Goal: Task Accomplishment & Management: Manage account settings

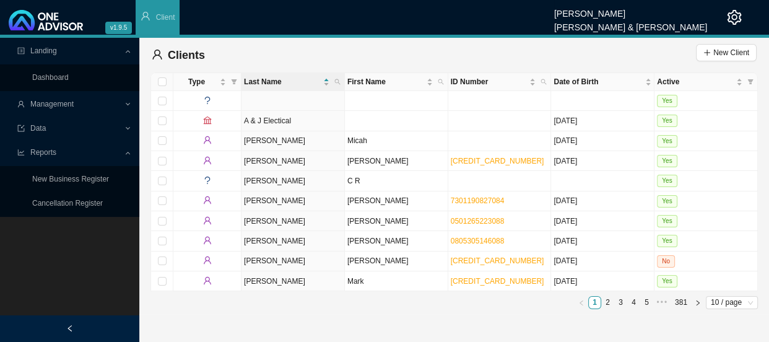
click at [50, 106] on span "Management" at bounding box center [51, 104] width 43 height 9
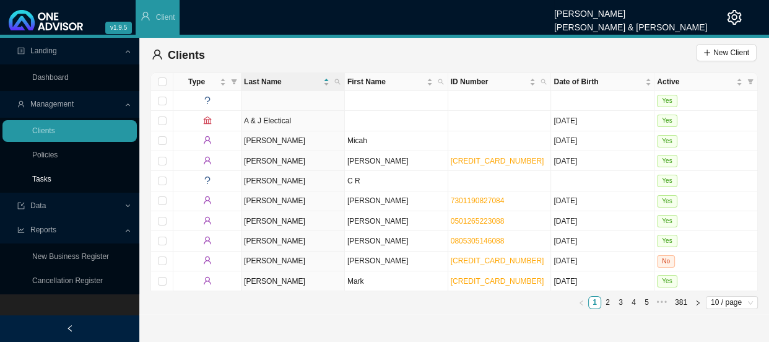
click at [35, 175] on link "Tasks" at bounding box center [41, 179] width 19 height 9
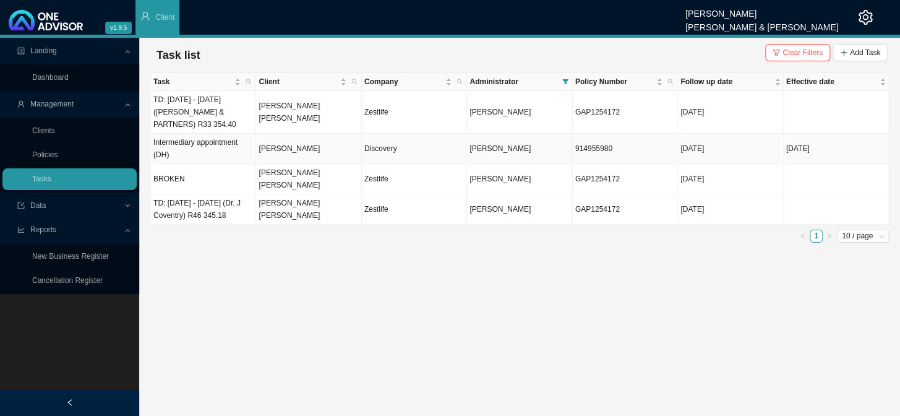
click at [187, 150] on td "Intermediary appointment (DH)" at bounding box center [203, 149] width 105 height 30
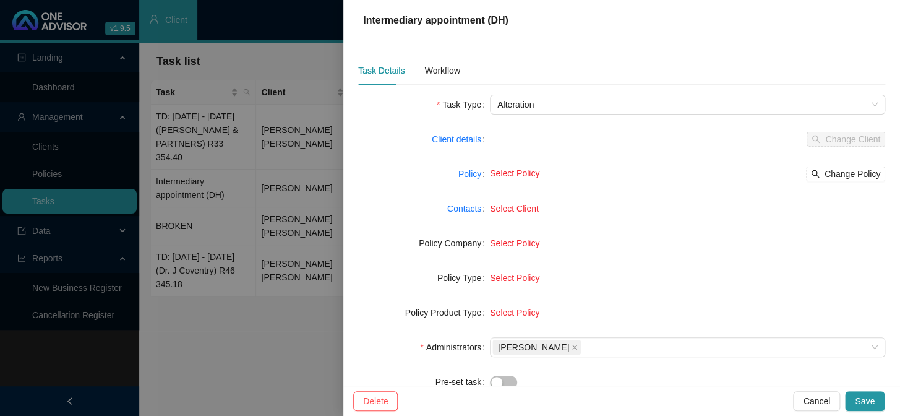
click at [287, 148] on div at bounding box center [450, 208] width 900 height 416
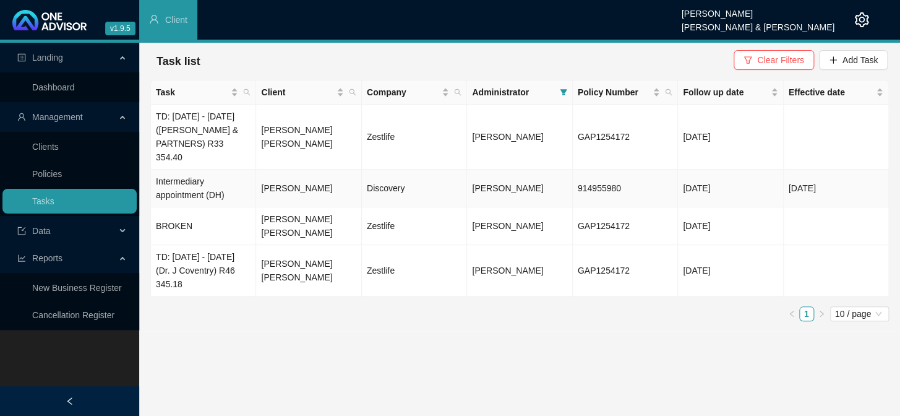
click at [212, 189] on td "Intermediary appointment (DH)" at bounding box center [203, 189] width 105 height 38
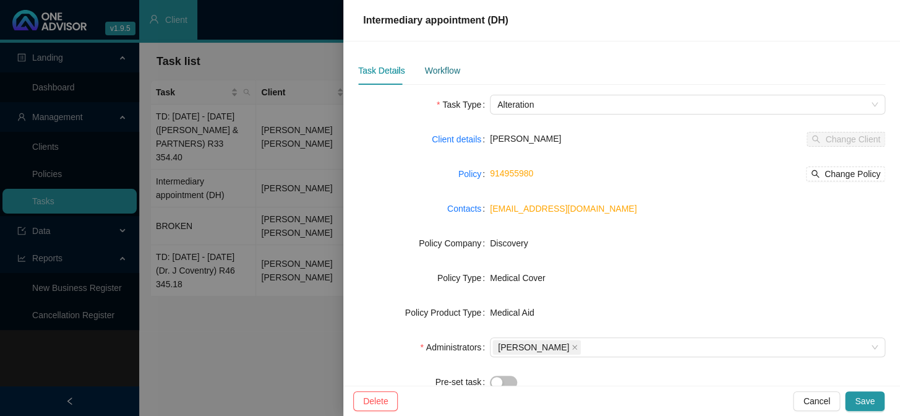
click at [452, 76] on div "Workflow" at bounding box center [441, 71] width 35 height 14
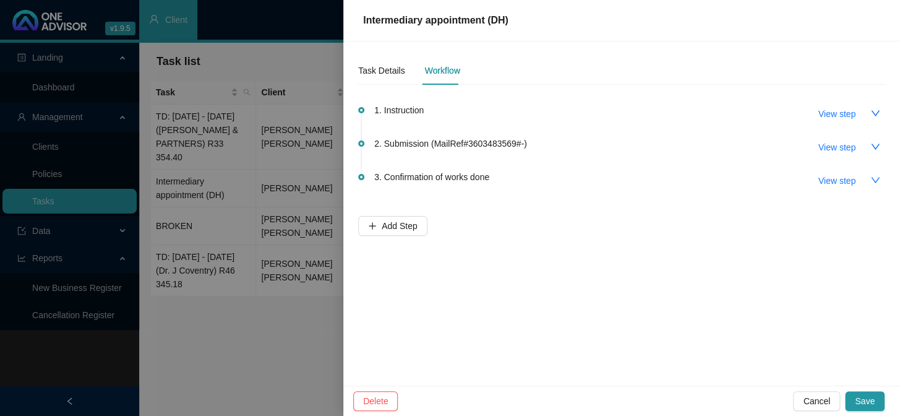
click at [532, 145] on div "2. Submission (MailRef#3603483569#-) View step" at bounding box center [629, 146] width 511 height 21
click at [768, 147] on span "View step" at bounding box center [837, 147] width 37 height 14
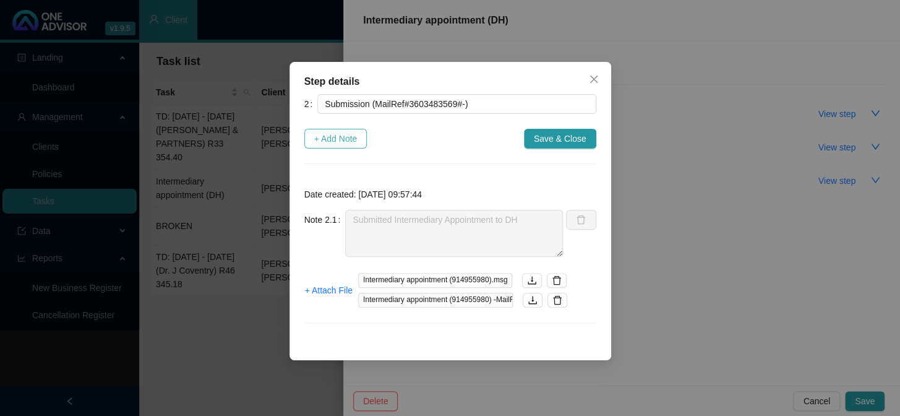
click at [351, 143] on span "+ Add Note" at bounding box center [335, 139] width 43 height 14
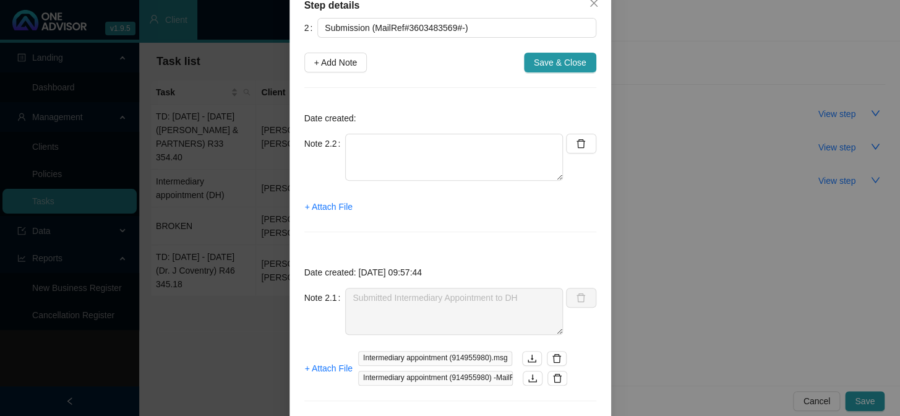
scroll to position [56, 0]
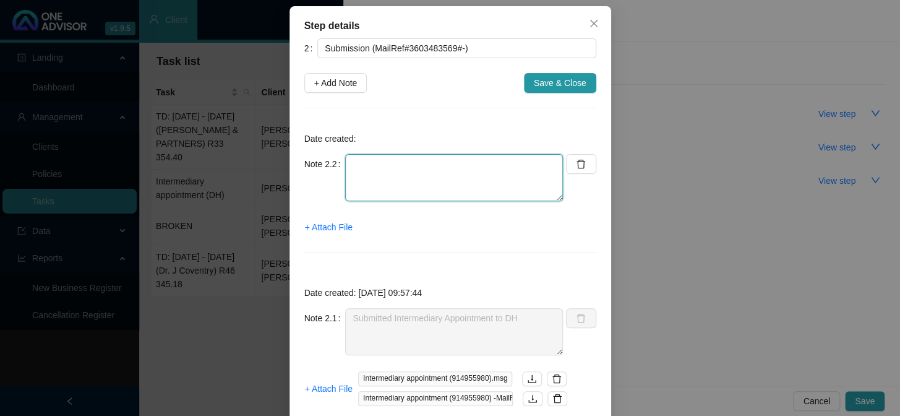
click at [421, 167] on textarea at bounding box center [454, 177] width 218 height 47
click at [365, 171] on textarea at bounding box center [454, 177] width 218 height 47
drag, startPoint x: 402, startPoint y: 175, endPoint x: 341, endPoint y: 166, distance: 61.3
click at [345, 166] on textarea "Phoned DH Spoke to" at bounding box center [454, 177] width 218 height 47
type textarea "p"
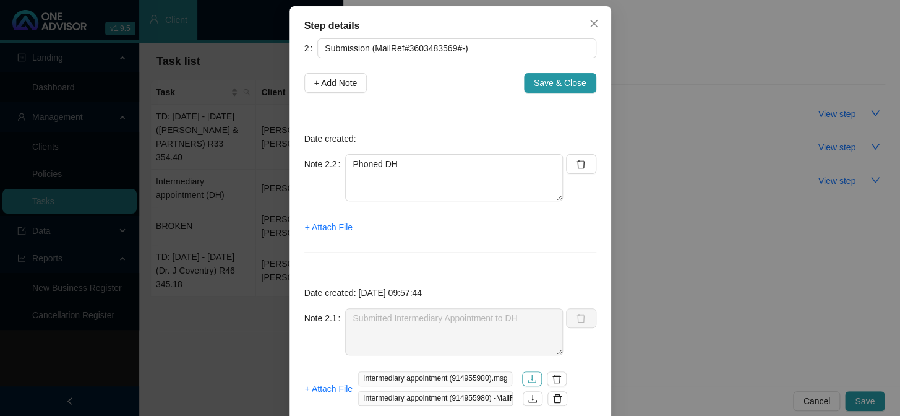
click at [527, 341] on icon "download" at bounding box center [532, 379] width 10 height 10
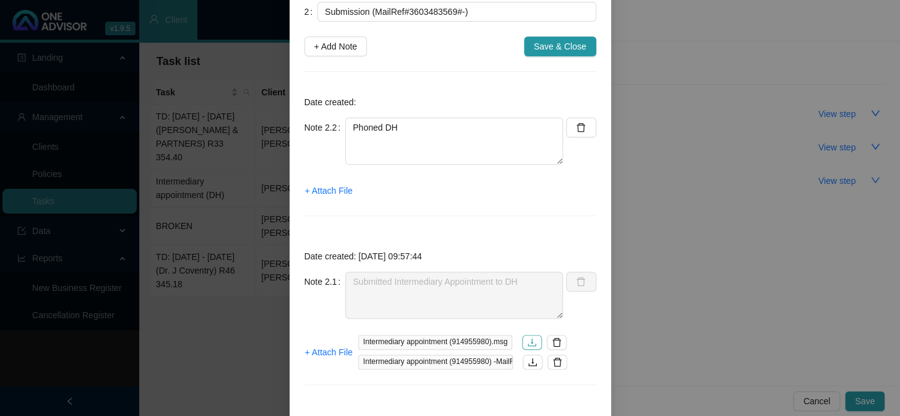
scroll to position [112, 0]
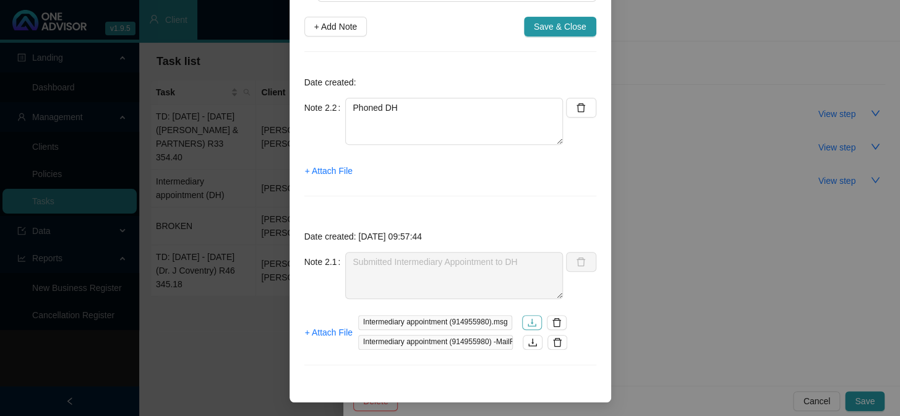
click at [527, 319] on icon "download" at bounding box center [532, 322] width 10 height 10
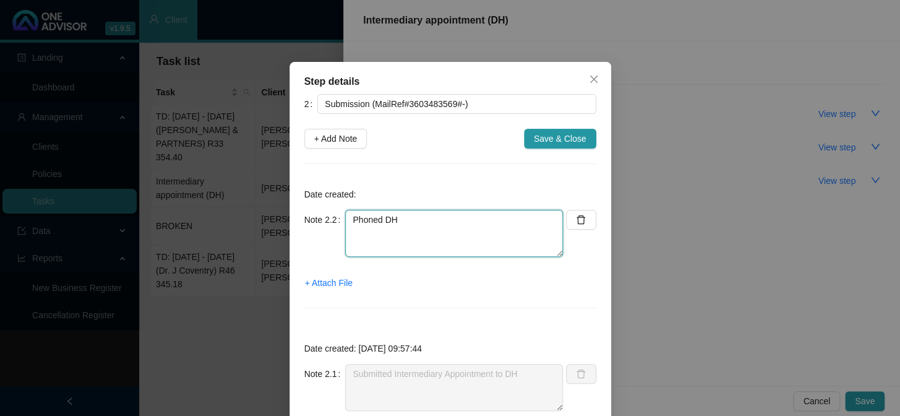
click at [412, 220] on textarea "Phoned DH" at bounding box center [454, 233] width 218 height 47
click at [364, 231] on textarea "Phoned DH ([PERSON_NAME]) REF:" at bounding box center [454, 233] width 218 height 47
click at [396, 219] on textarea "Phoned DH ([PERSON_NAME]) REF:" at bounding box center [454, 233] width 218 height 47
click at [473, 220] on textarea "Phoned DH - spoke to [PERSON_NAME]) REF:" at bounding box center [454, 233] width 218 height 47
click at [380, 236] on textarea "Phoned DH - spoke to [PERSON_NAME] REF:" at bounding box center [454, 233] width 218 height 47
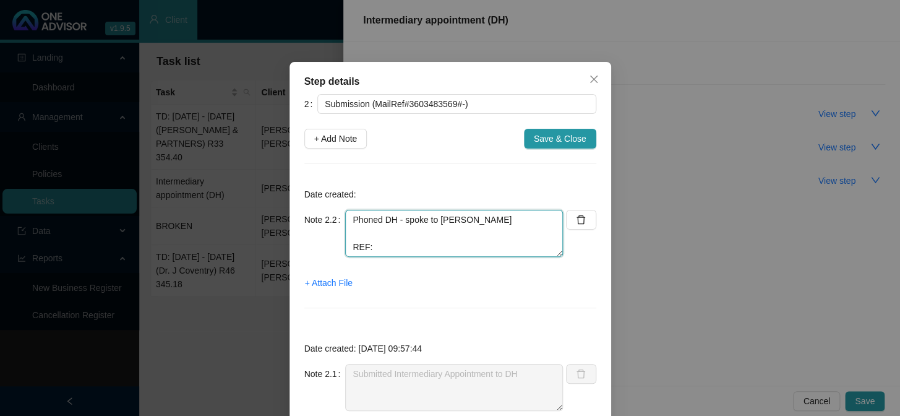
drag, startPoint x: 434, startPoint y: 218, endPoint x: 395, endPoint y: 222, distance: 38.6
click at [395, 222] on textarea "Phoned DH - spoke to [PERSON_NAME] REF:" at bounding box center [454, 233] width 218 height 47
click at [429, 220] on textarea "Phoned DH ([PERSON_NAME] REF:" at bounding box center [454, 233] width 218 height 47
drag, startPoint x: 426, startPoint y: 219, endPoint x: 343, endPoint y: 219, distance: 83.5
click at [345, 219] on textarea "Phoned DH ([PERSON_NAME]) REF:" at bounding box center [454, 233] width 218 height 47
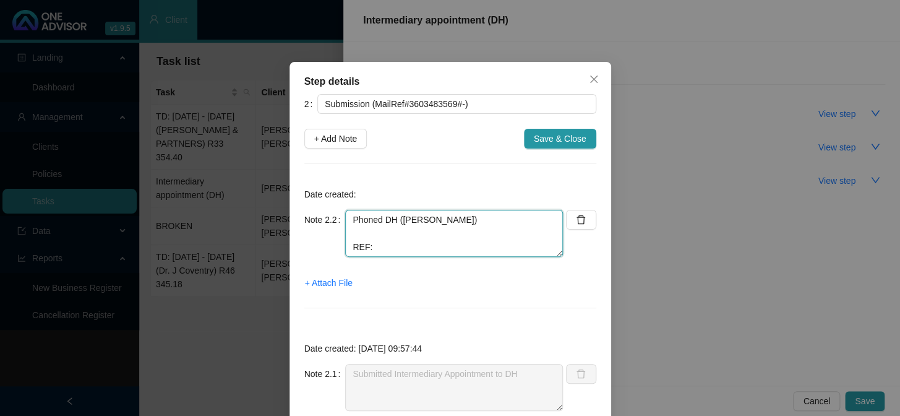
click at [392, 231] on textarea "Phoned DH ([PERSON_NAME]) REF:" at bounding box center [454, 233] width 218 height 47
drag, startPoint x: 431, startPoint y: 218, endPoint x: 338, endPoint y: 218, distance: 93.4
click at [338, 218] on div "Note 2.2 Phoned DH ([PERSON_NAME]) REF:" at bounding box center [433, 233] width 259 height 47
click at [376, 233] on textarea "Phoned DH ([PERSON_NAME]) REF:" at bounding box center [454, 233] width 218 height 47
click at [374, 233] on textarea "Phoned DH ([PERSON_NAME]) REF:" at bounding box center [454, 233] width 218 height 47
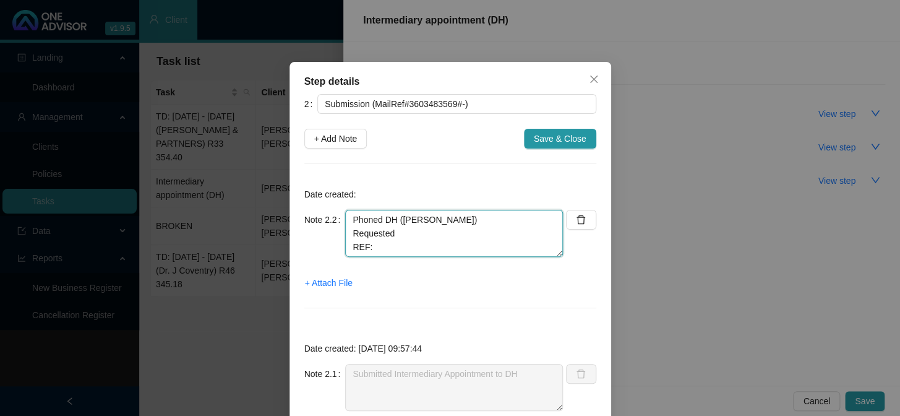
click at [370, 243] on textarea "Phoned DH ([PERSON_NAME]) Requested REF:" at bounding box center [454, 233] width 218 height 47
drag, startPoint x: 403, startPoint y: 232, endPoint x: 345, endPoint y: 235, distance: 58.2
click at [345, 235] on textarea "Phoned DH ([PERSON_NAME]) Requested REF: 0114114135" at bounding box center [454, 233] width 218 height 47
click at [360, 244] on textarea "Phoned DH ([PERSON_NAME]) A note has been made on system REF: 0114114135" at bounding box center [454, 233] width 218 height 47
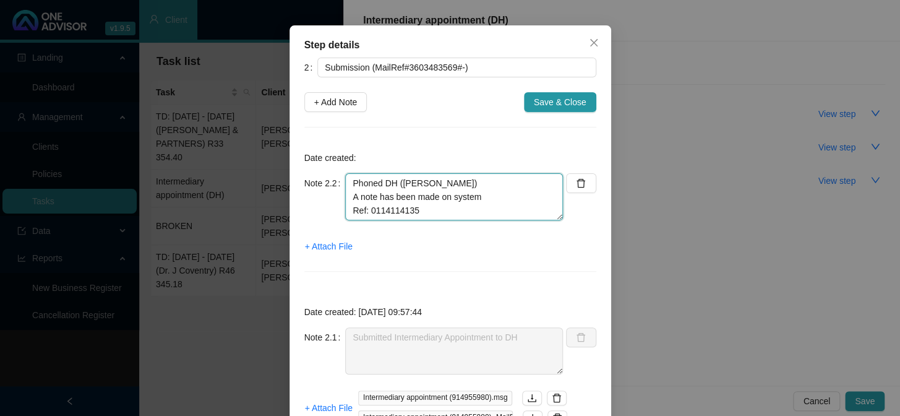
scroll to position [56, 0]
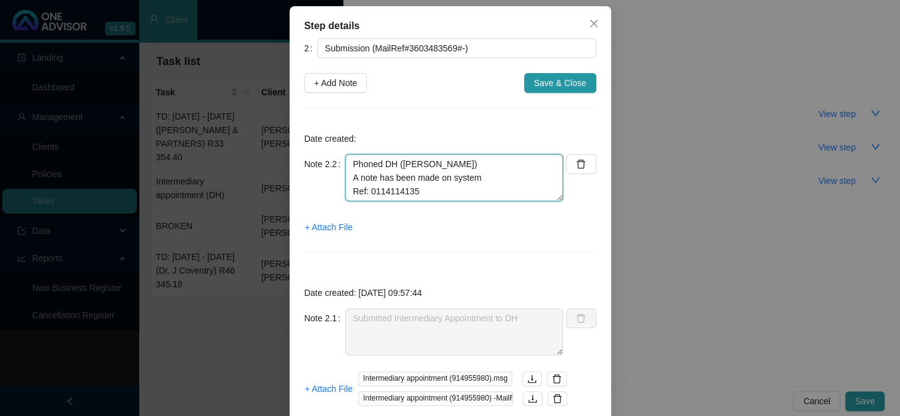
click at [486, 177] on textarea "Phoned DH ([PERSON_NAME]) A note has been made on system Ref: 0114114135" at bounding box center [454, 177] width 218 height 47
click at [436, 190] on textarea "Phoned DH ([PERSON_NAME]) A note has been made on system Ref: 0114114135" at bounding box center [454, 177] width 218 height 47
click at [435, 195] on textarea "Phoned DH ([PERSON_NAME]) A note has been made on system Ref: 0114114135" at bounding box center [454, 177] width 218 height 47
click at [481, 194] on textarea "Phoned DH ([PERSON_NAME]) A note has been made on system Ref: 0114114135" at bounding box center [454, 177] width 218 height 47
drag, startPoint x: 437, startPoint y: 189, endPoint x: 365, endPoint y: 185, distance: 71.9
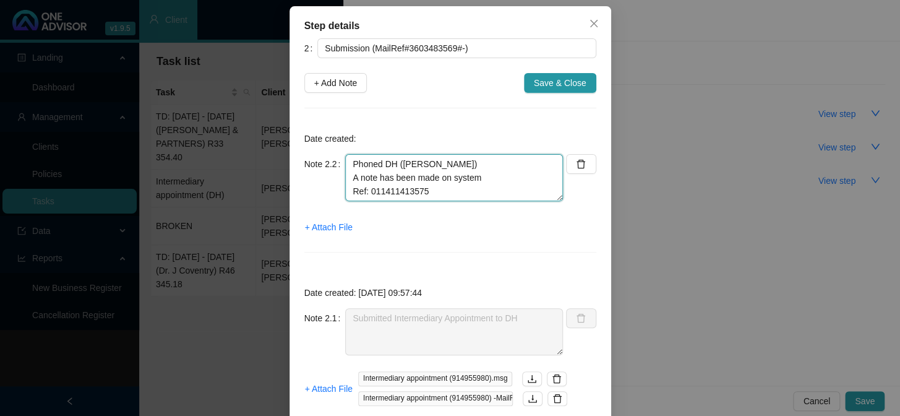
click at [365, 185] on textarea "Phoned DH ([PERSON_NAME]) A note has been made on system Ref: 011411413575" at bounding box center [454, 177] width 218 height 47
type textarea "Phoned DH ([PERSON_NAME]) A note has been made on system Ref: 011411413575"
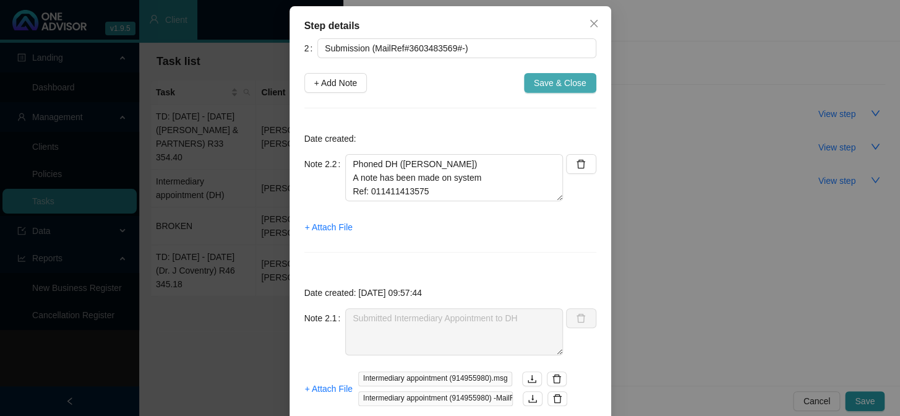
click at [550, 80] on span "Save & Close" at bounding box center [560, 83] width 53 height 14
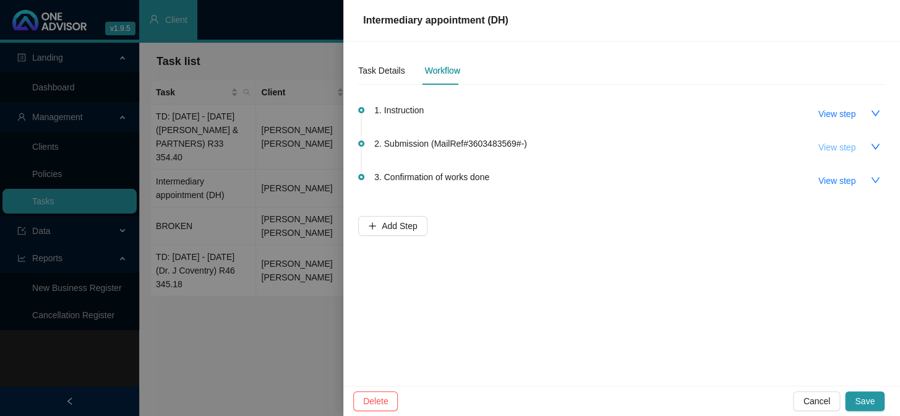
click at [768, 142] on span "View step" at bounding box center [837, 147] width 37 height 14
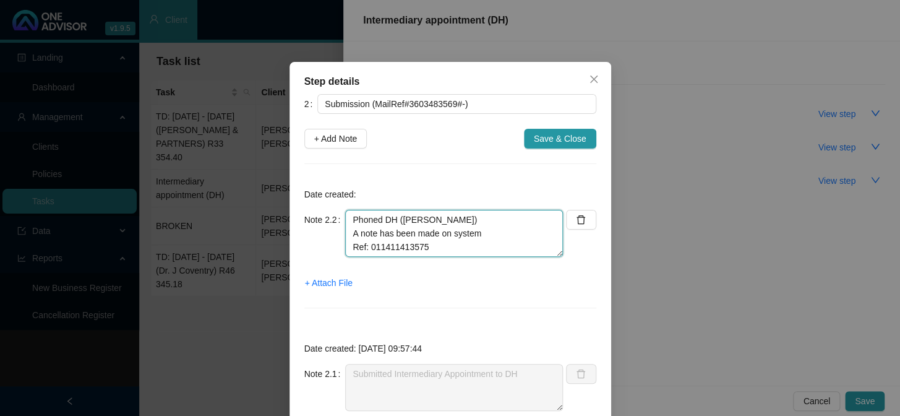
click at [452, 251] on textarea "Phoned DH ([PERSON_NAME]) A note has been made on system Ref: 011411413575" at bounding box center [454, 233] width 218 height 47
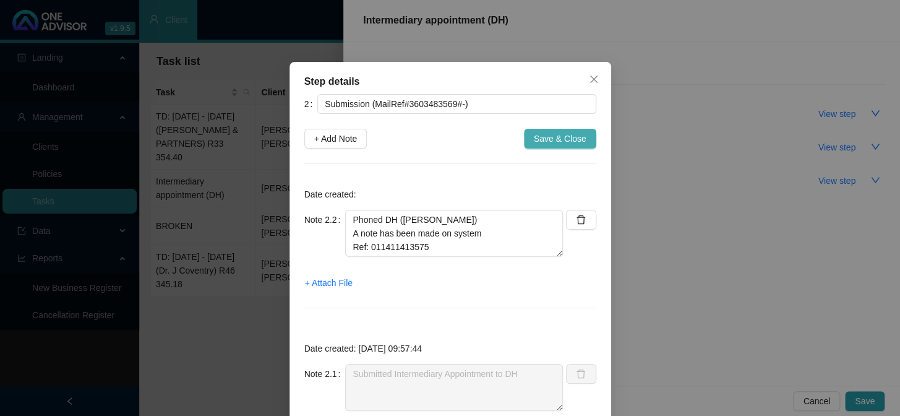
click at [545, 139] on span "Save & Close" at bounding box center [560, 139] width 53 height 14
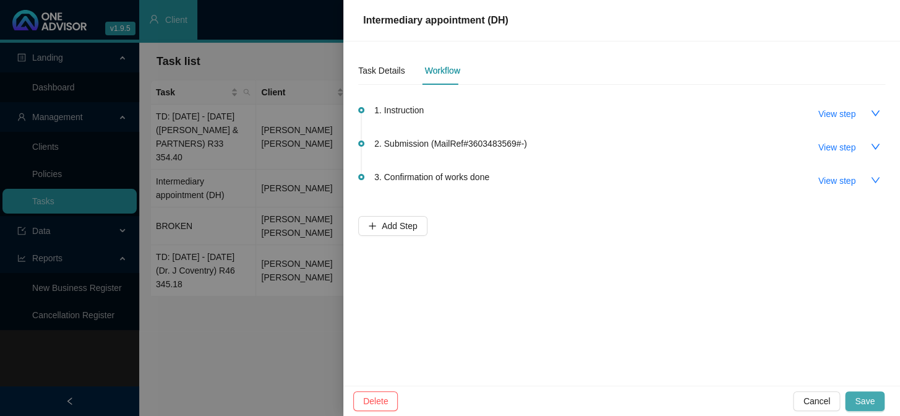
click at [768, 341] on span "Save" at bounding box center [865, 401] width 20 height 14
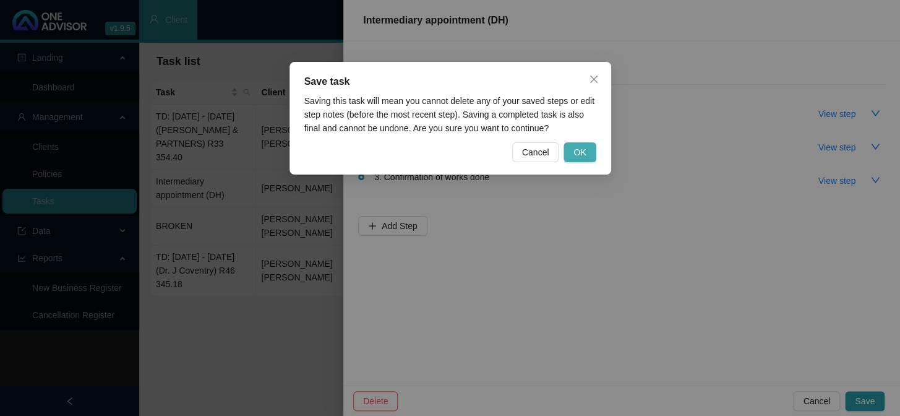
click at [582, 153] on span "OK" at bounding box center [580, 152] width 12 height 14
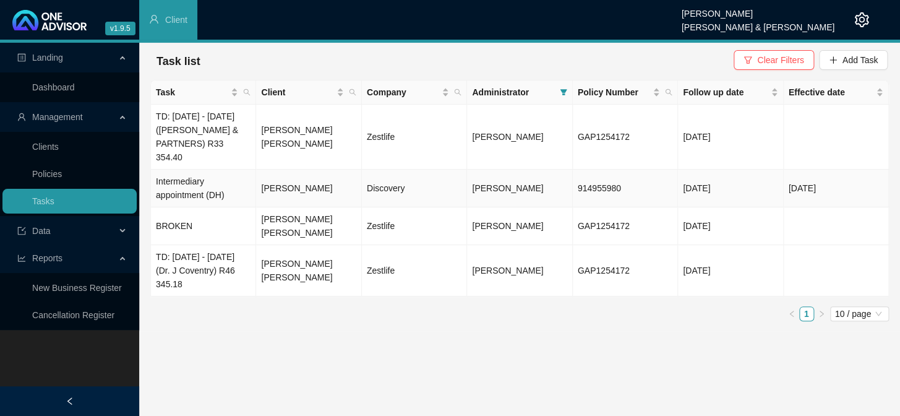
click at [709, 187] on td "[DATE]" at bounding box center [730, 189] width 105 height 38
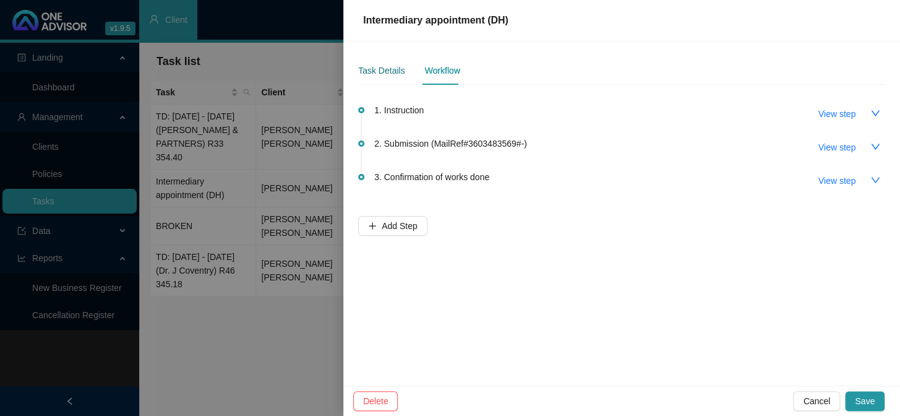
click at [395, 64] on div "Task Details" at bounding box center [381, 71] width 46 height 14
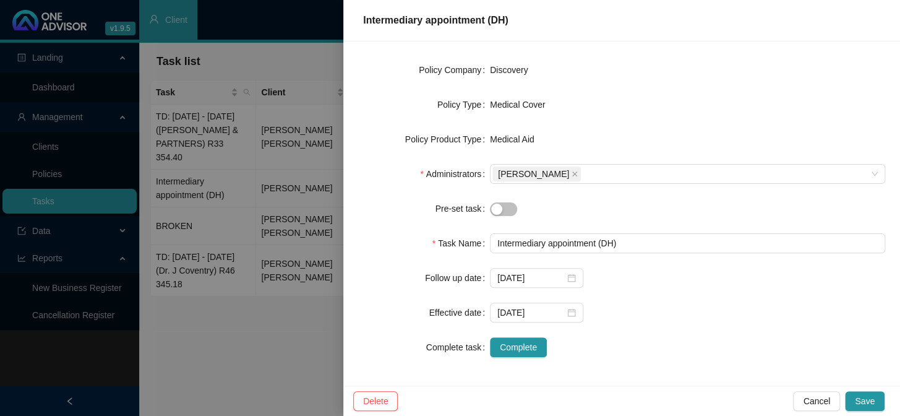
scroll to position [173, 0]
click at [569, 278] on icon "close-circle" at bounding box center [571, 278] width 9 height 9
click at [556, 278] on input at bounding box center [531, 278] width 67 height 14
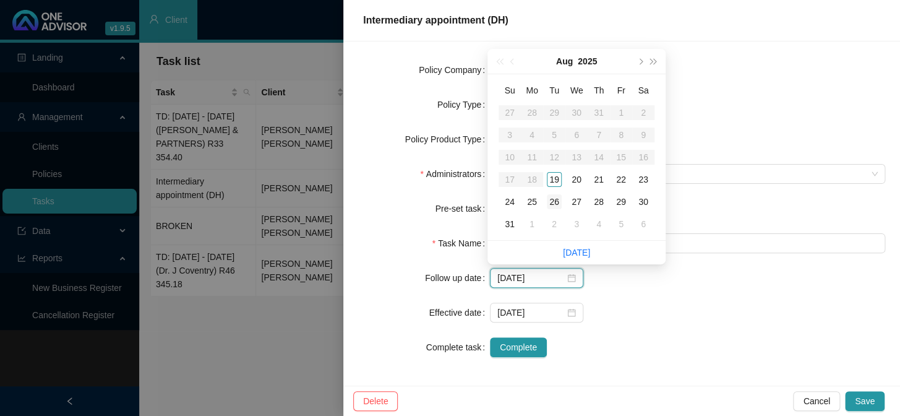
type input "[DATE]"
click at [553, 202] on div "26" at bounding box center [554, 201] width 15 height 15
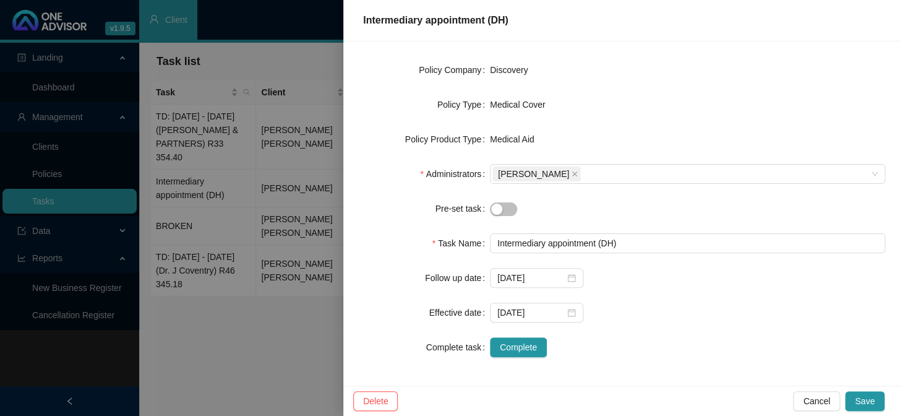
click at [644, 296] on form "Task Type Alteration Client details [PERSON_NAME] Change Client Policy 91495598…" at bounding box center [621, 139] width 527 height 436
click at [768, 341] on button "Save" at bounding box center [865, 401] width 40 height 20
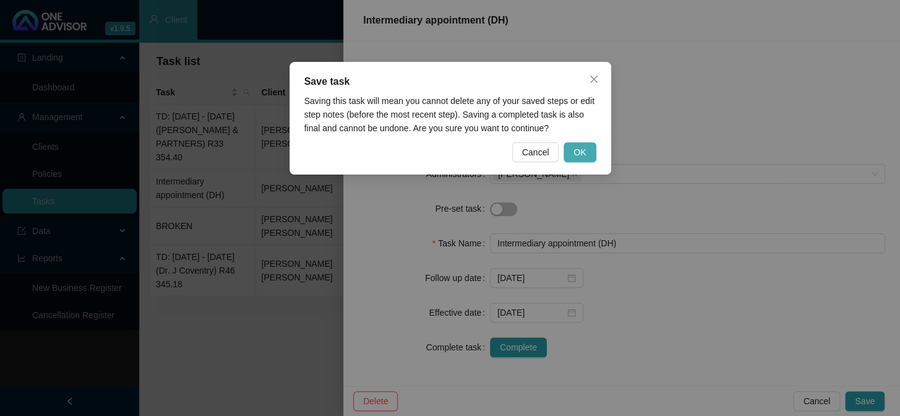
click at [582, 150] on span "OK" at bounding box center [580, 152] width 12 height 14
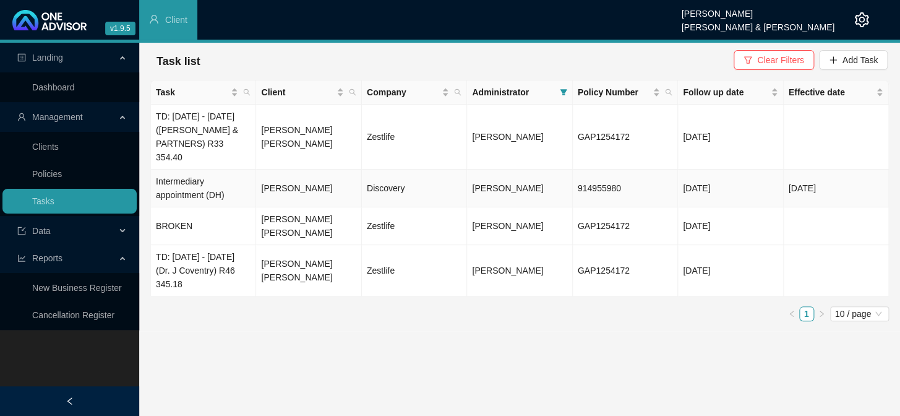
click at [319, 187] on td "[PERSON_NAME]" at bounding box center [308, 189] width 105 height 38
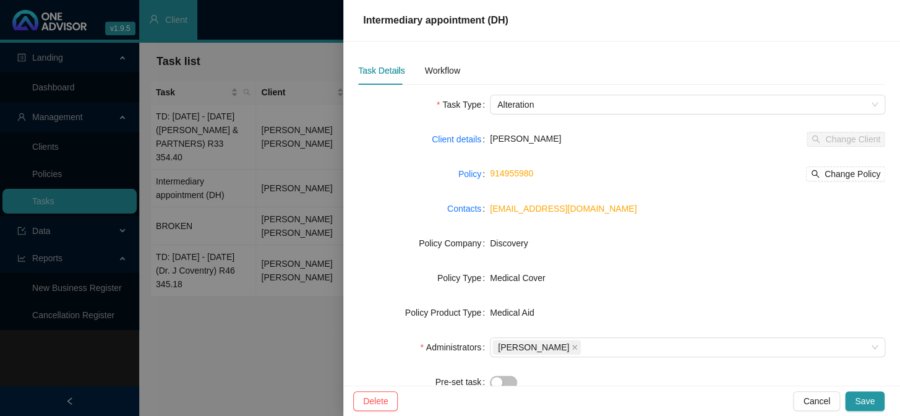
click at [421, 71] on div "Task Details Workflow" at bounding box center [409, 70] width 102 height 28
click at [434, 68] on div "Workflow" at bounding box center [441, 71] width 35 height 14
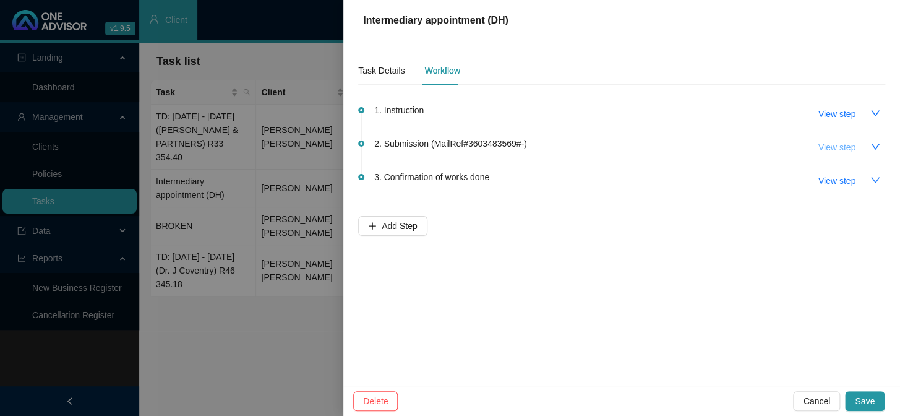
click at [768, 144] on span "View step" at bounding box center [837, 147] width 37 height 14
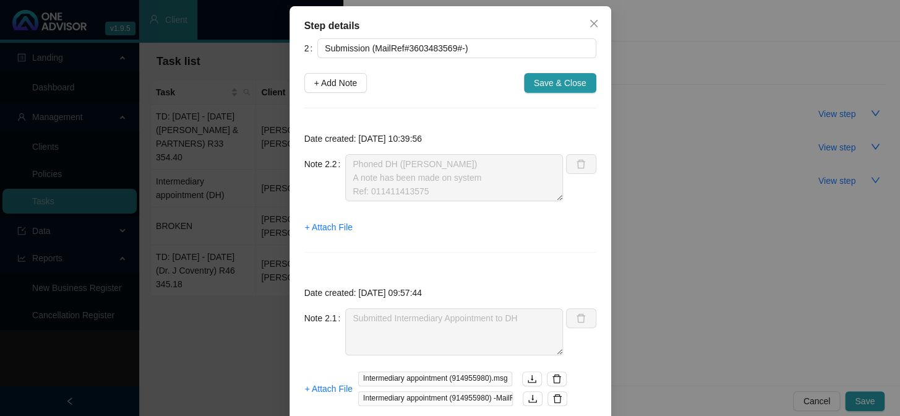
scroll to position [0, 0]
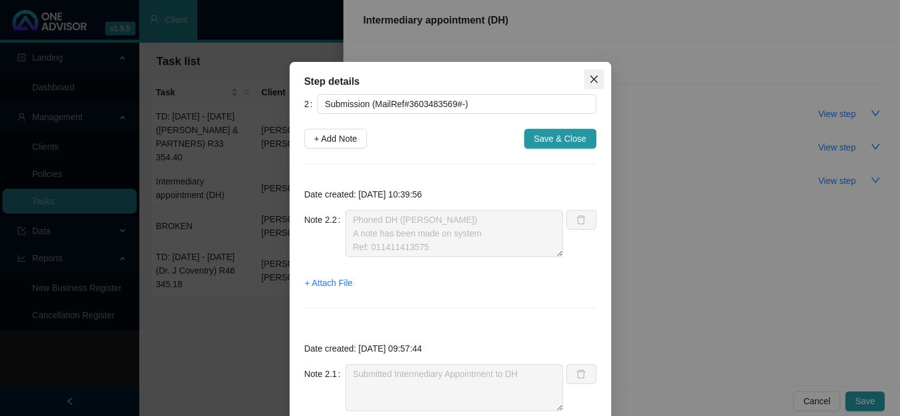
click at [589, 82] on icon "close" at bounding box center [594, 79] width 10 height 10
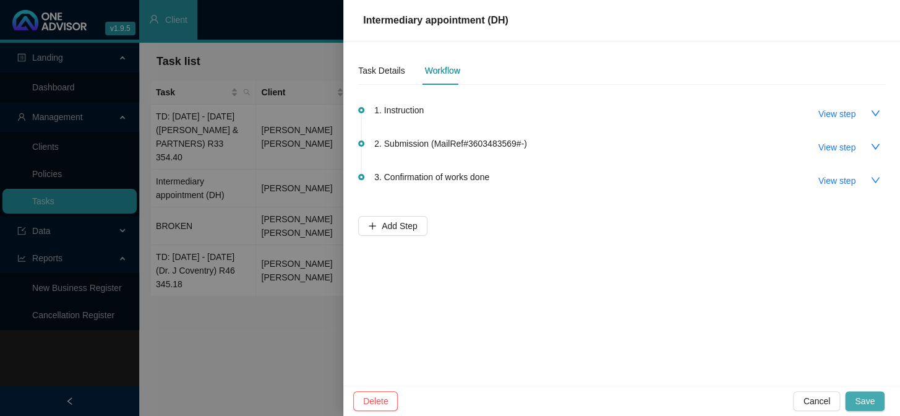
click at [768, 341] on span "Save" at bounding box center [865, 401] width 20 height 14
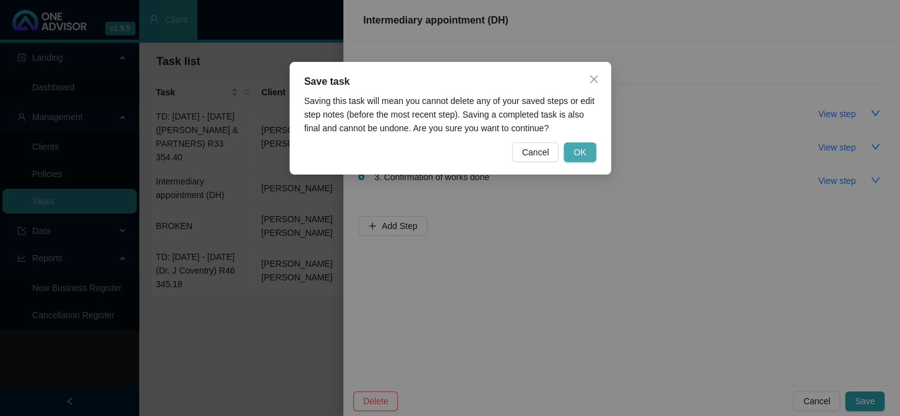
click at [580, 150] on span "OK" at bounding box center [580, 152] width 12 height 14
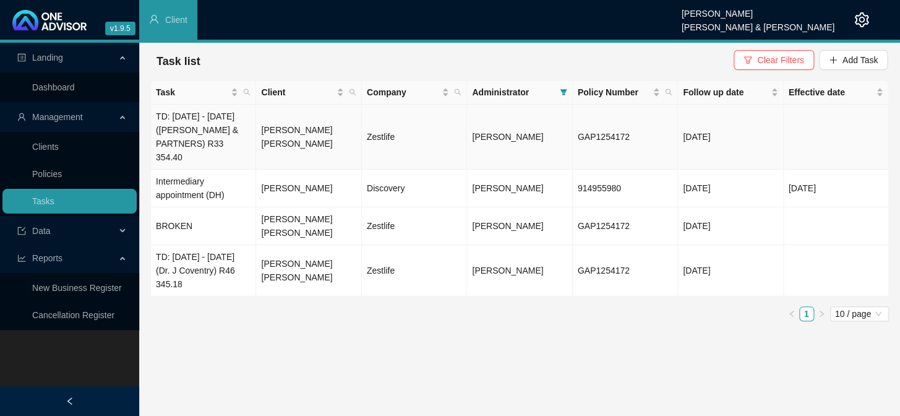
click at [218, 130] on td "TD: [DATE] - [DATE] ([PERSON_NAME] & PARTNERS) R33 354.40" at bounding box center [203, 137] width 105 height 65
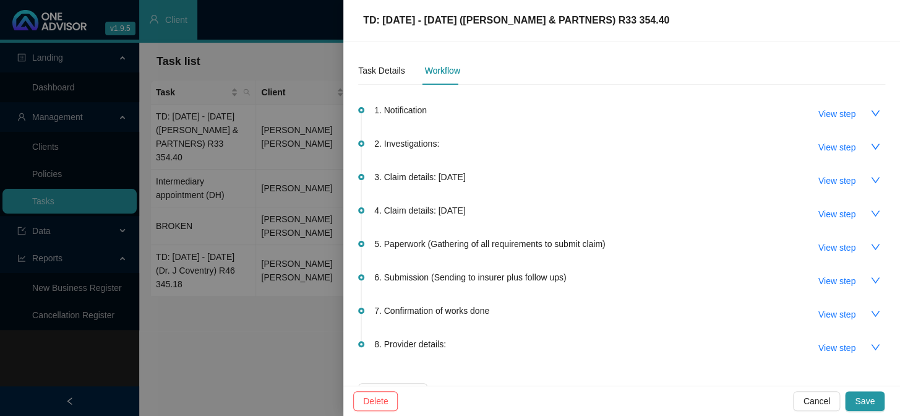
click at [291, 287] on div at bounding box center [450, 208] width 900 height 416
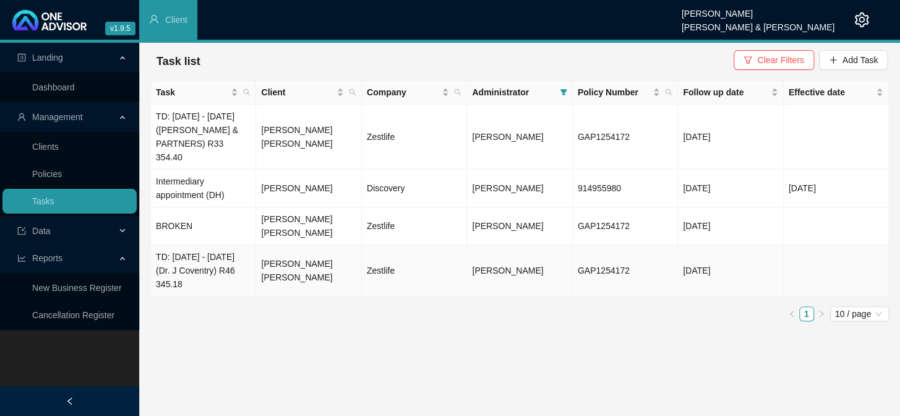
click at [301, 261] on td "[PERSON_NAME] [PERSON_NAME]" at bounding box center [308, 270] width 105 height 51
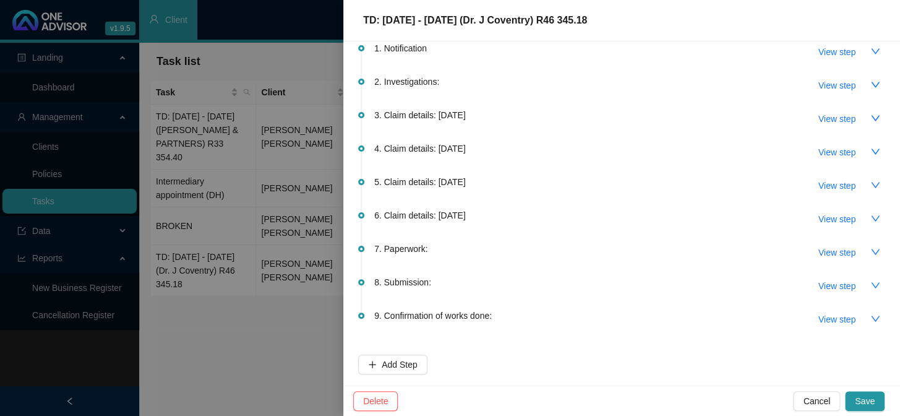
scroll to position [63, 0]
click at [274, 280] on div at bounding box center [450, 208] width 900 height 416
